Goal: Task Accomplishment & Management: Manage account settings

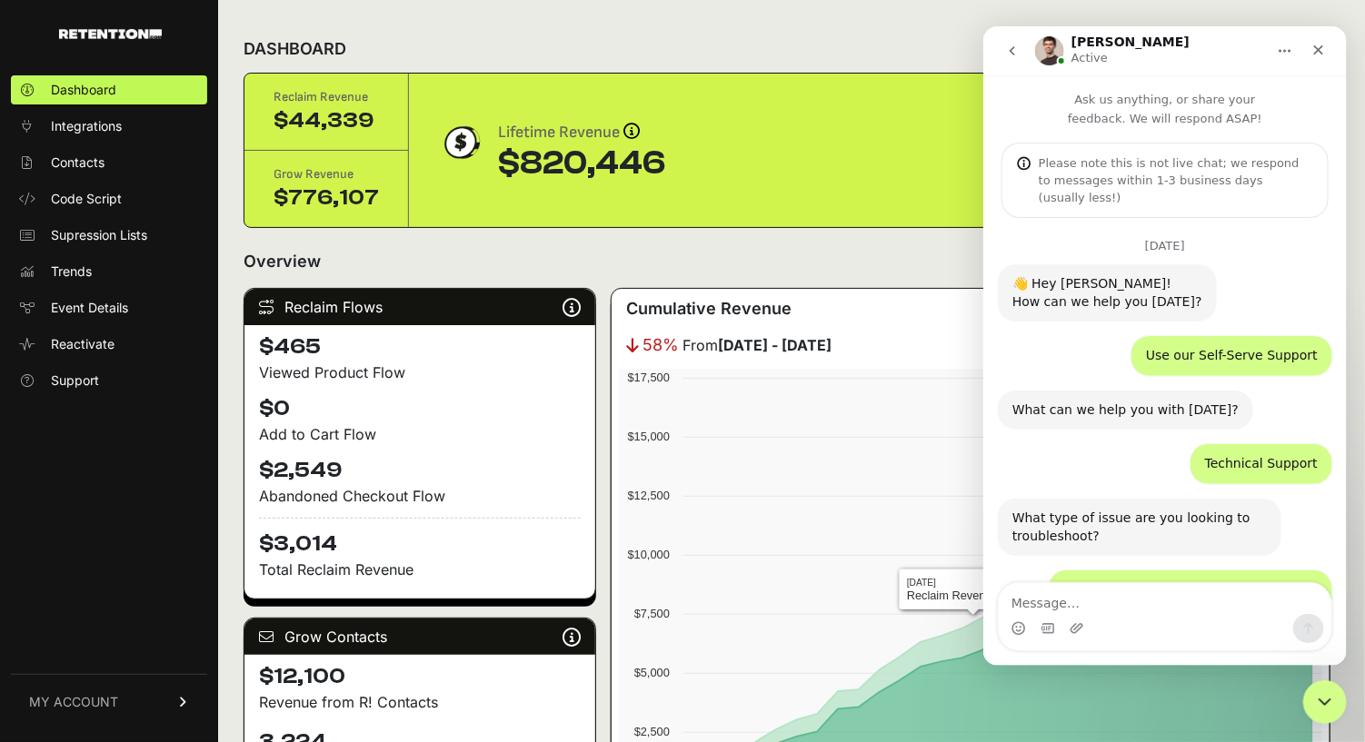
scroll to position [2453, 0]
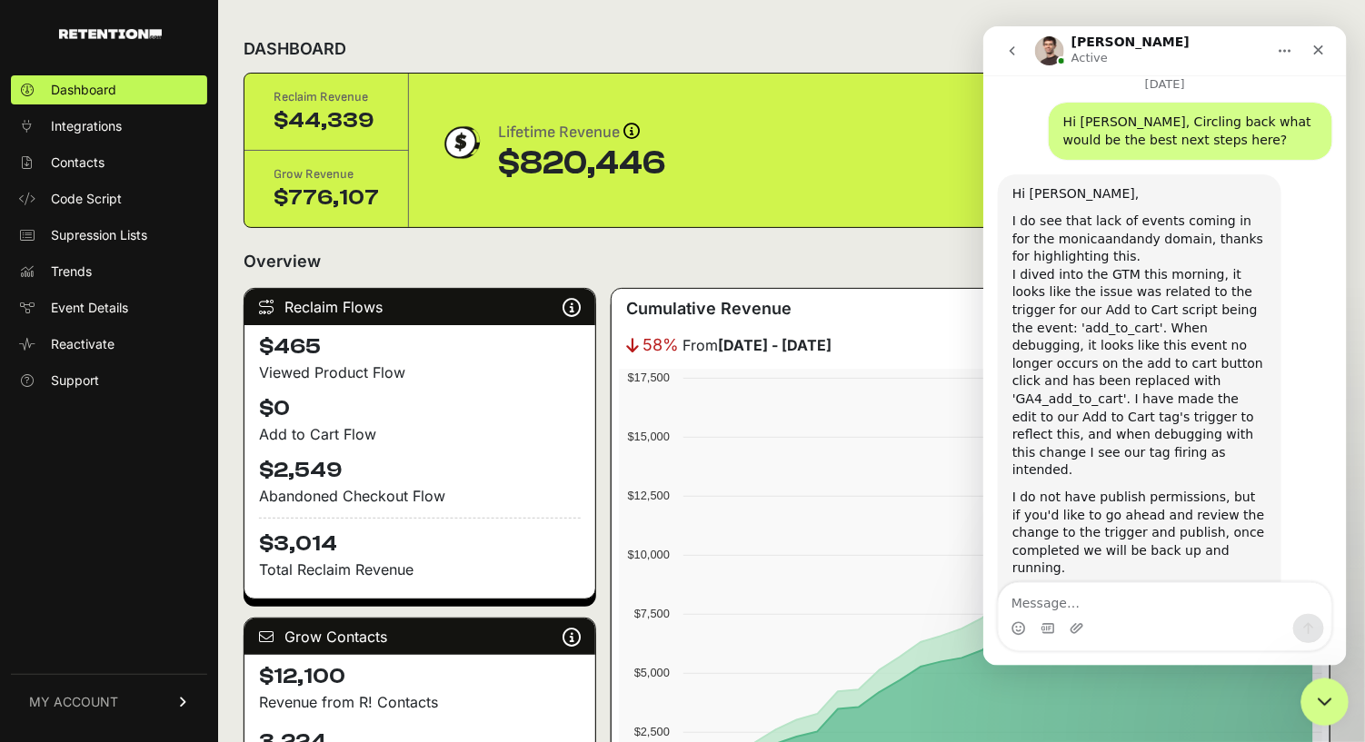
click at [1326, 702] on icon "Close Intercom Messenger" at bounding box center [1322, 700] width 22 height 22
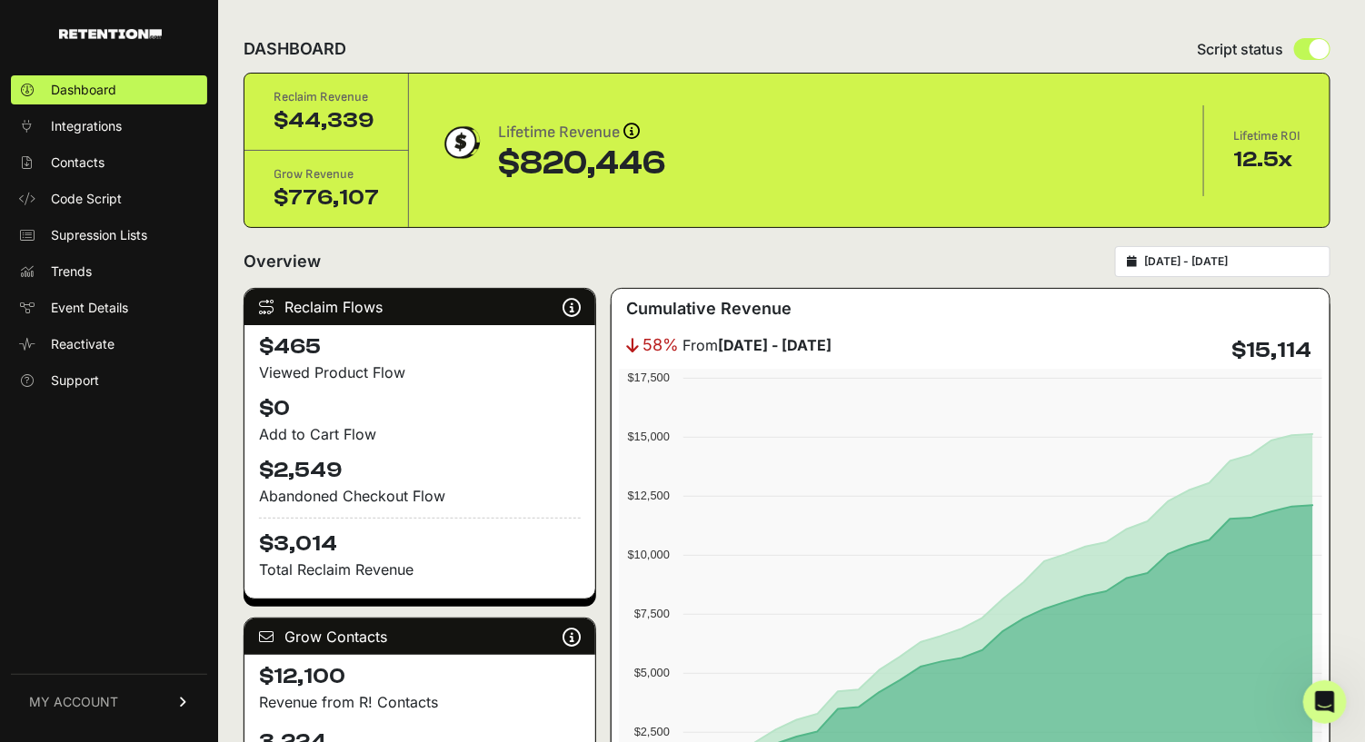
click at [85, 695] on span "MY ACCOUNT" at bounding box center [73, 702] width 89 height 18
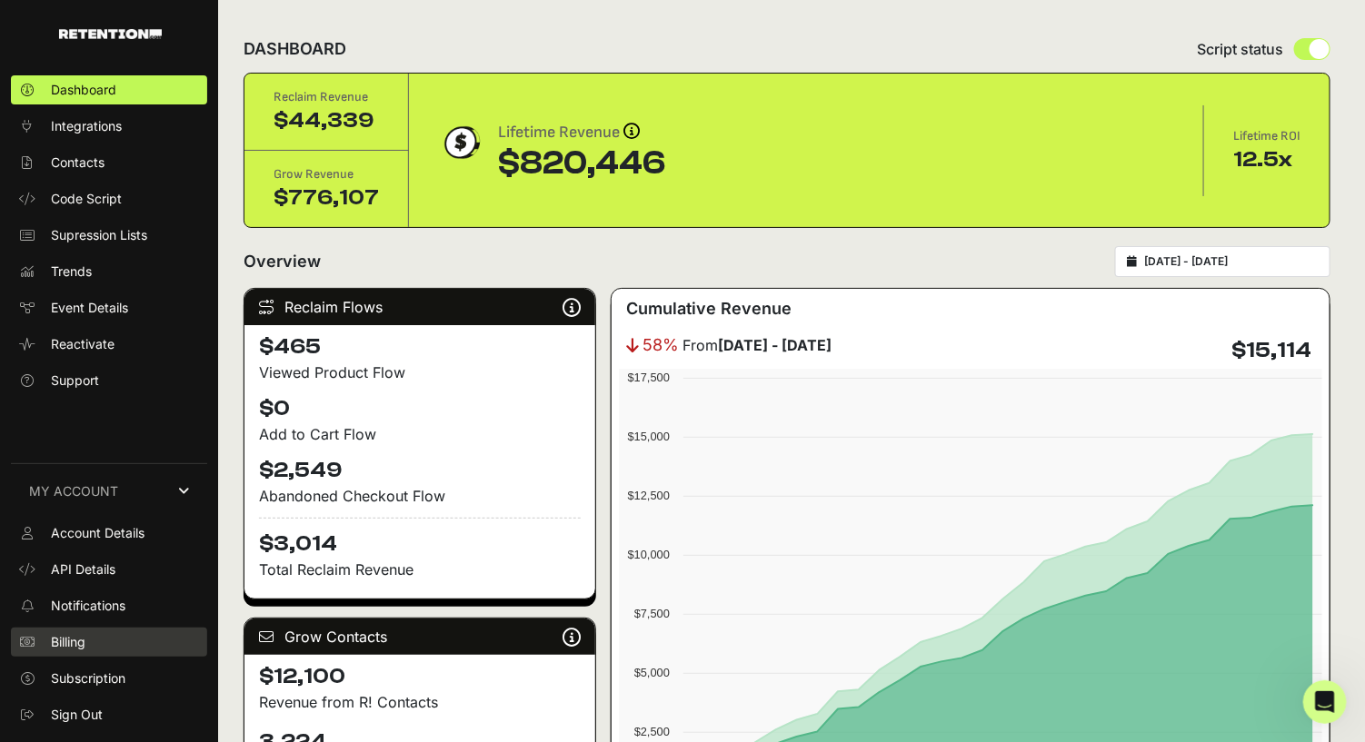
click at [88, 637] on link "Billing" at bounding box center [109, 642] width 196 height 29
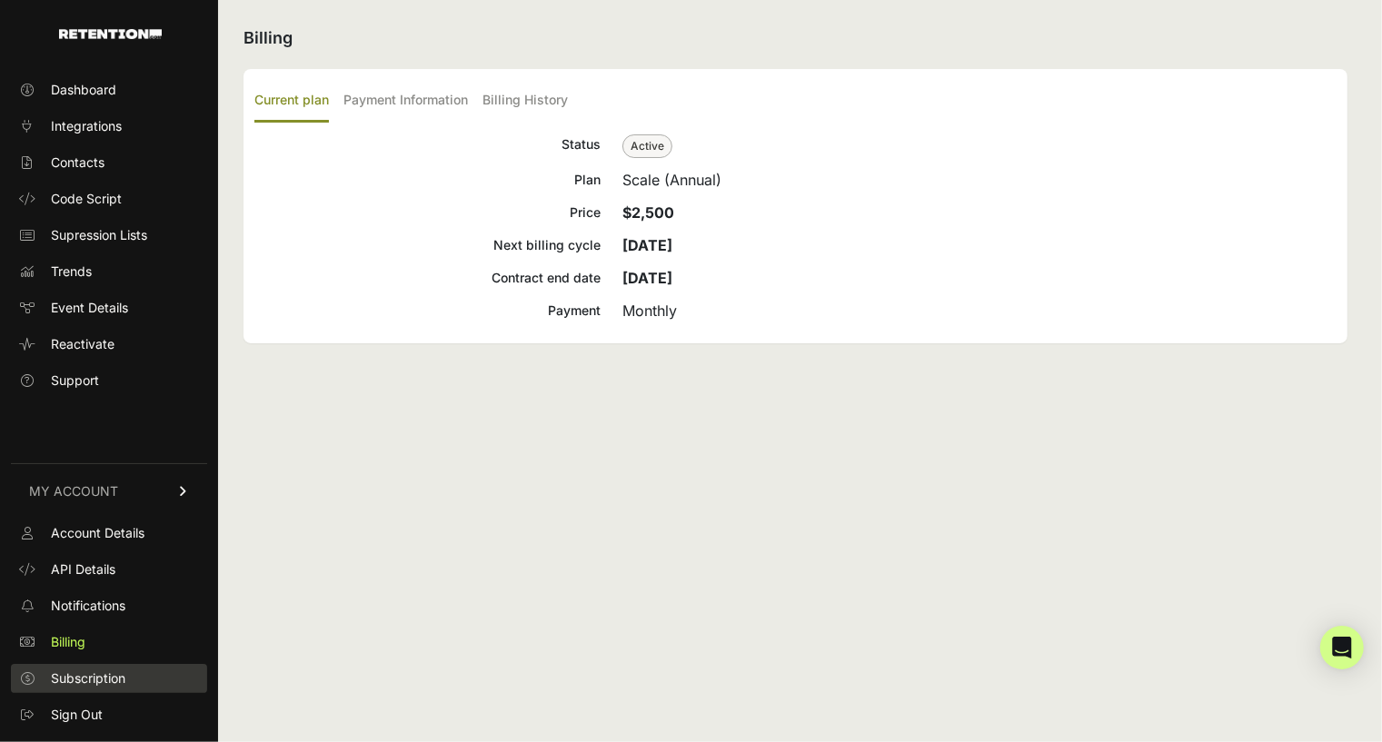
click at [113, 673] on span "Subscription" at bounding box center [88, 679] width 75 height 18
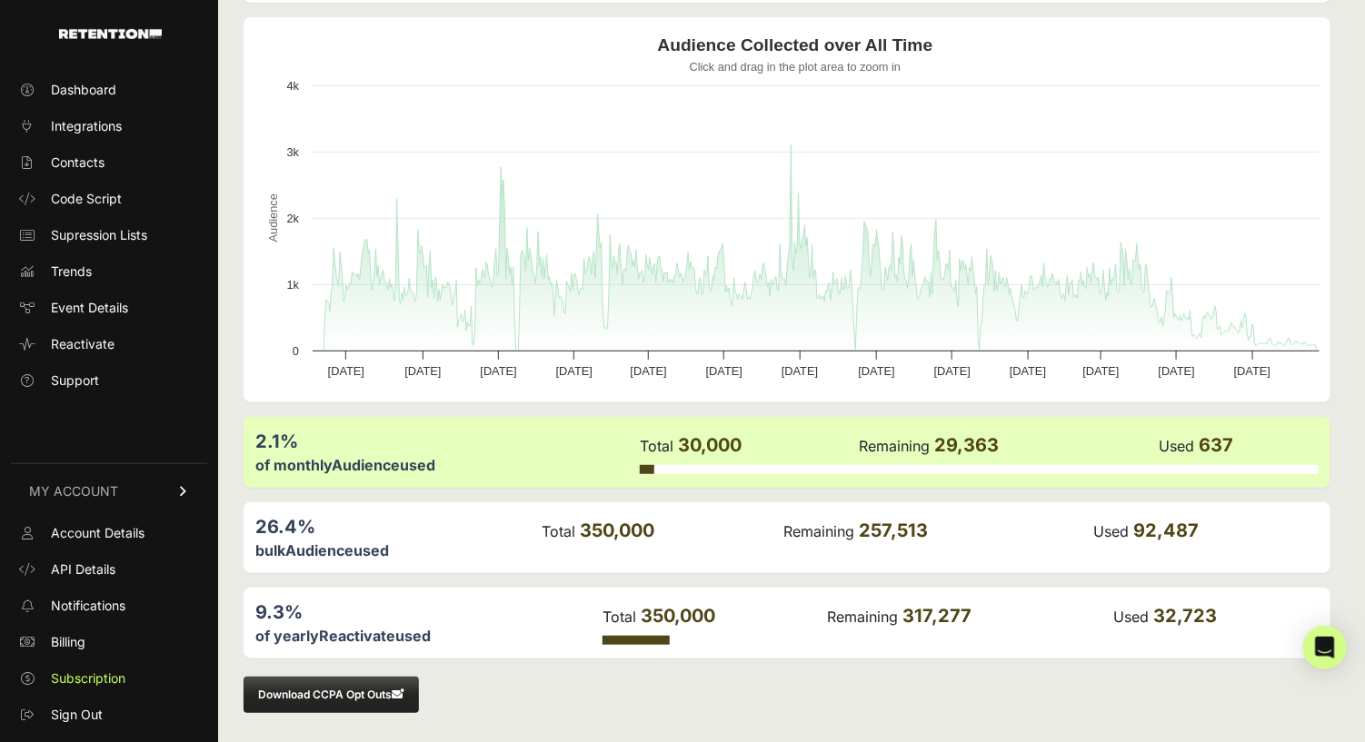
scroll to position [189, 0]
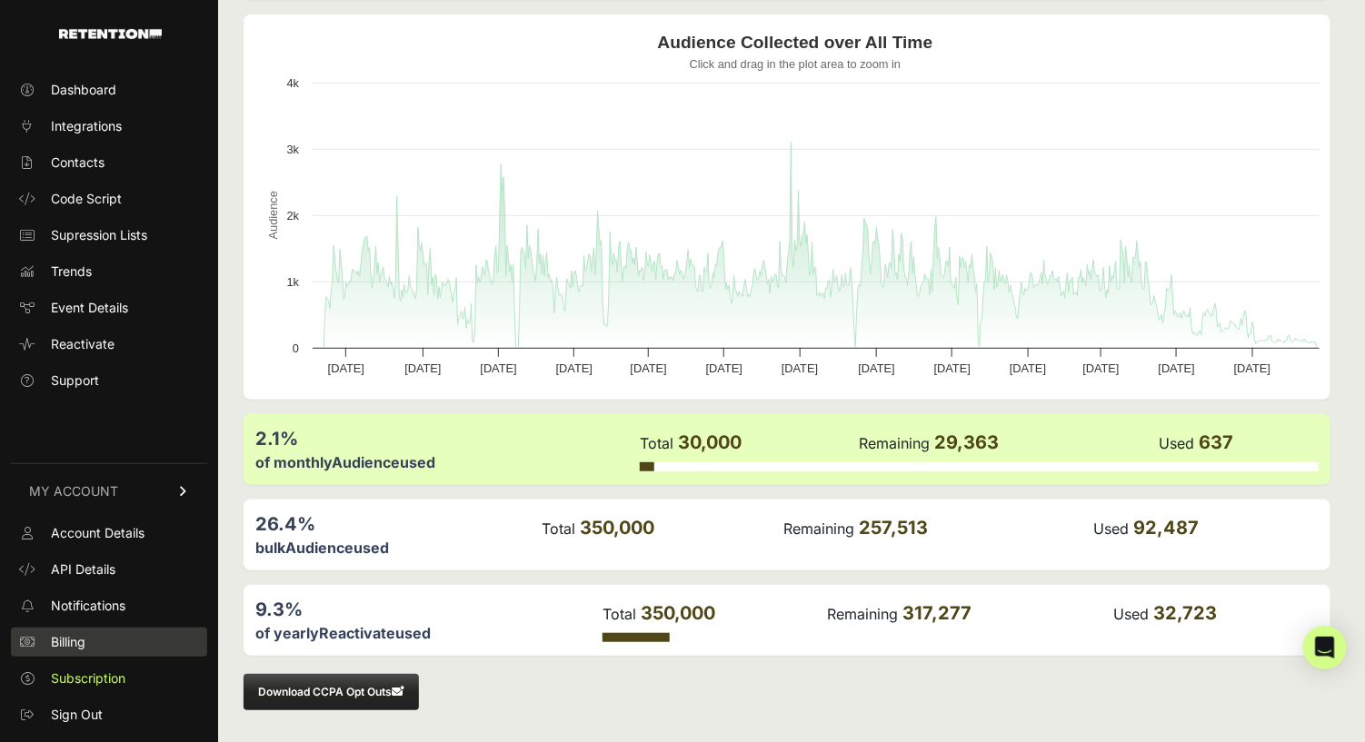
click at [55, 631] on link "Billing" at bounding box center [109, 642] width 196 height 29
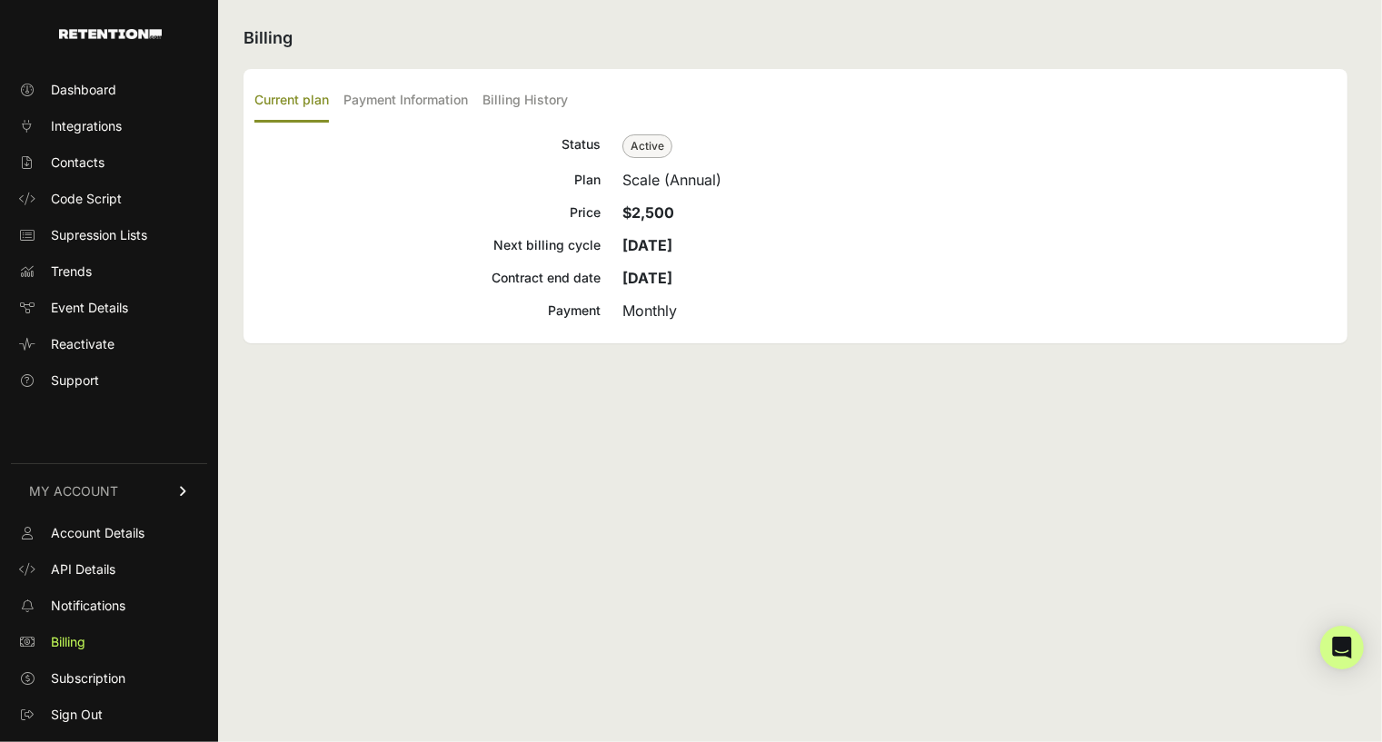
click at [645, 177] on div "Scale (Annual)" at bounding box center [979, 180] width 714 height 22
click at [648, 204] on strong "$2,500" at bounding box center [648, 213] width 52 height 18
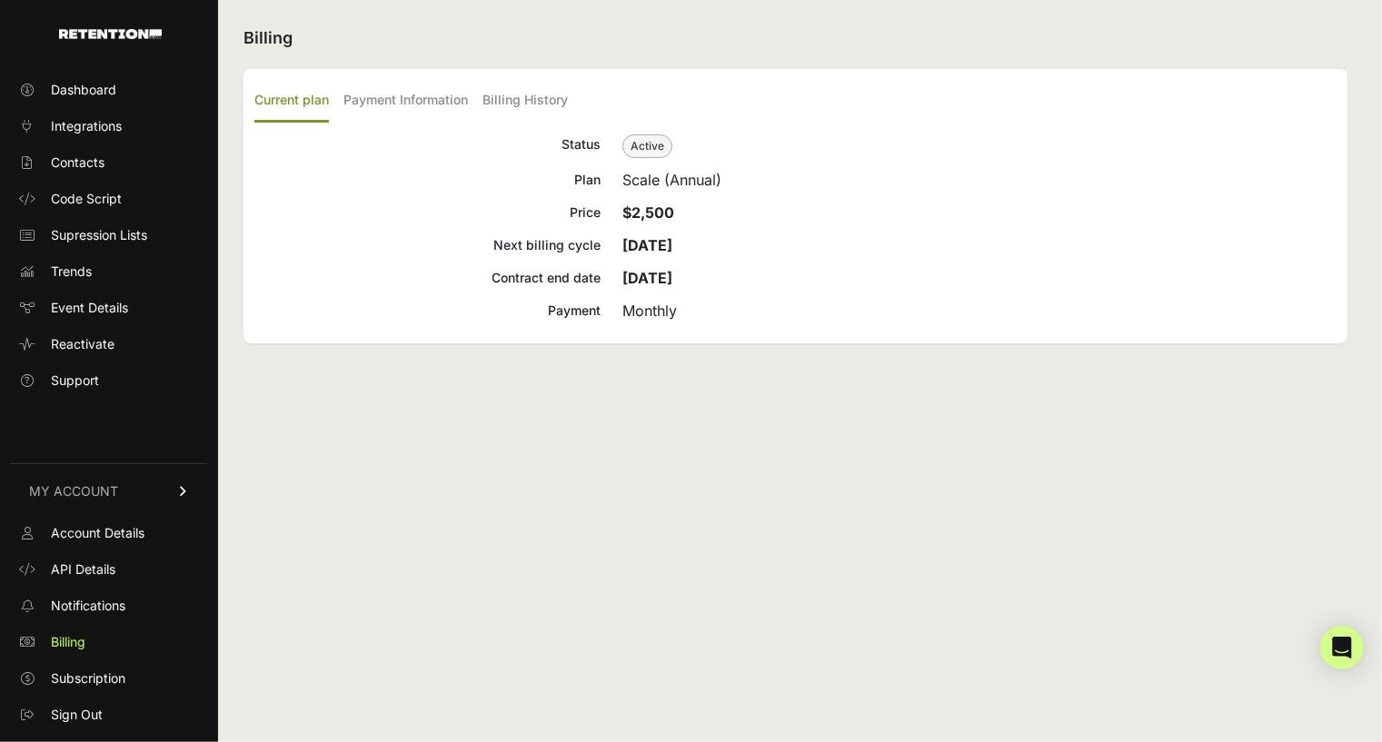
click at [648, 204] on strong "$2,500" at bounding box center [648, 213] width 52 height 18
